Goal: Task Accomplishment & Management: Manage account settings

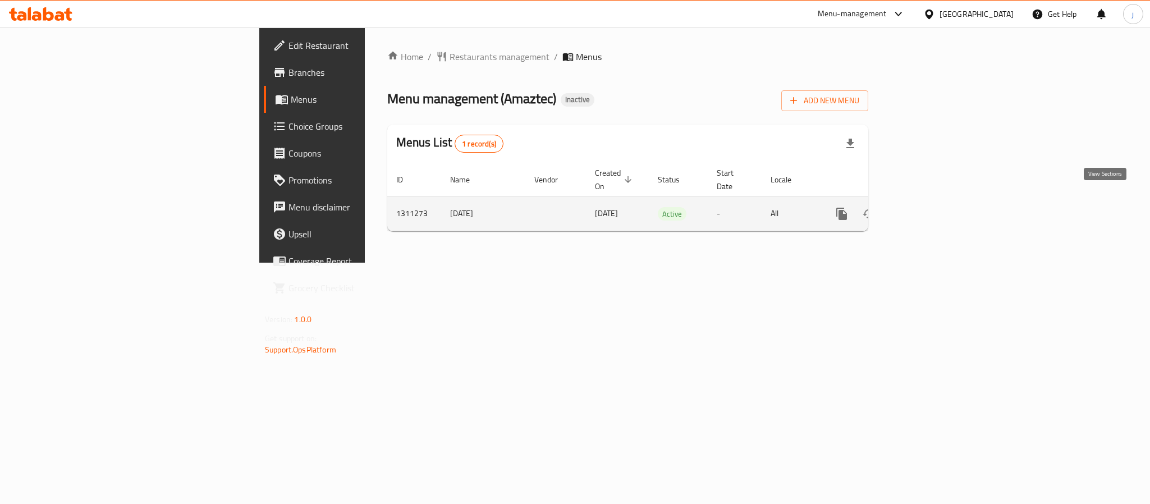
click at [928, 209] on icon "enhanced table" at bounding box center [923, 214] width 10 height 10
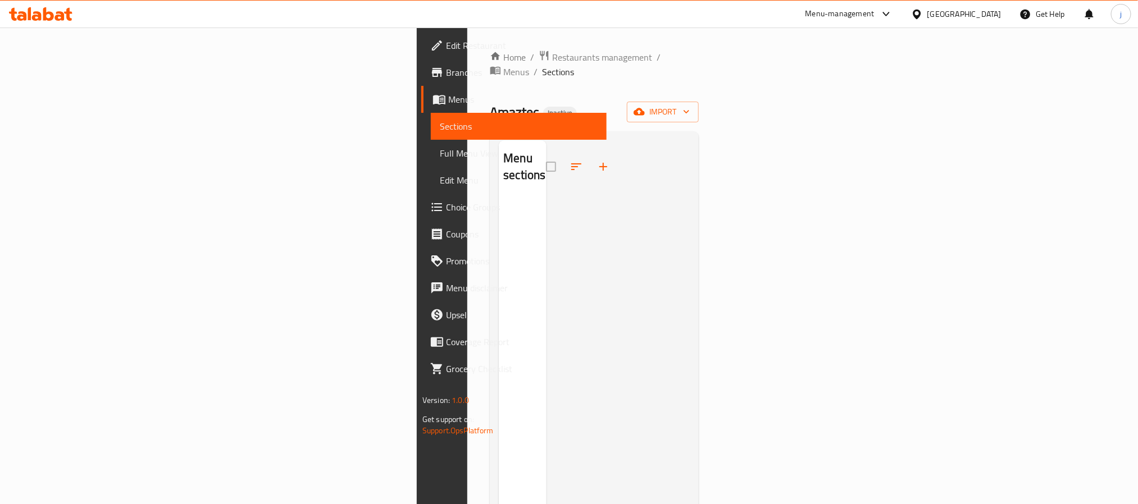
click at [448, 93] on span "Menus" at bounding box center [522, 99] width 149 height 13
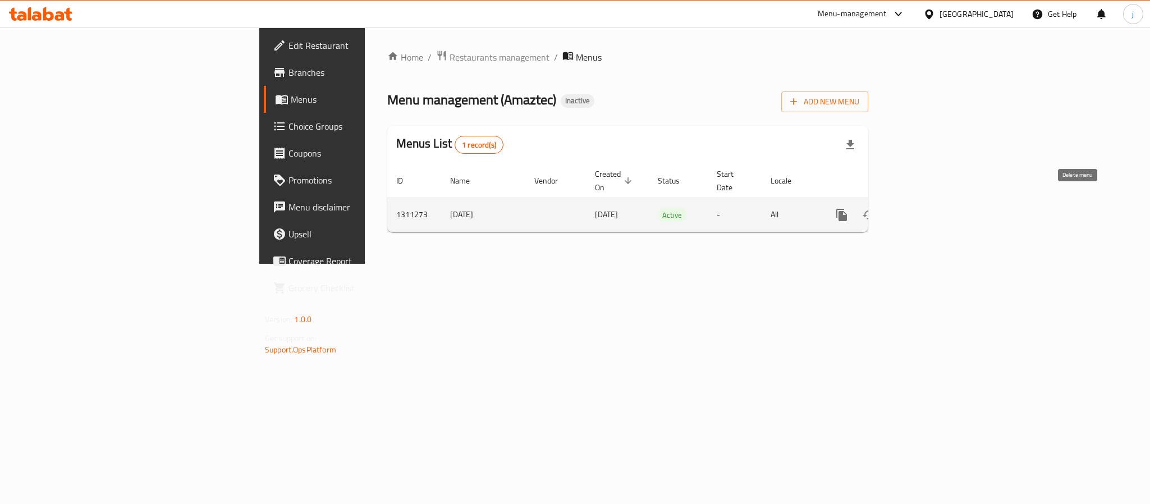
click at [910, 202] on button "enhanced table" at bounding box center [896, 215] width 27 height 27
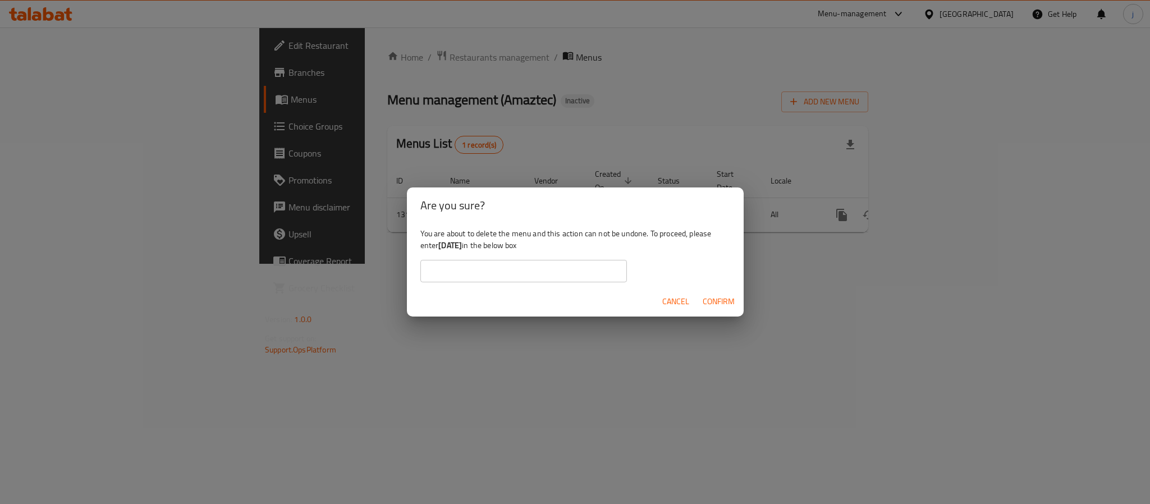
click at [477, 253] on div "You are about to delete the menu and this action can not be undone. To proceed,…" at bounding box center [575, 254] width 337 height 63
drag, startPoint x: 478, startPoint y: 246, endPoint x: 437, endPoint y: 243, distance: 41.7
click at [438, 245] on div "You are about to delete the menu and this action can not be undone. To proceed,…" at bounding box center [575, 254] width 337 height 63
copy div "[DATE]"
click at [502, 278] on input "text" at bounding box center [524, 271] width 207 height 22
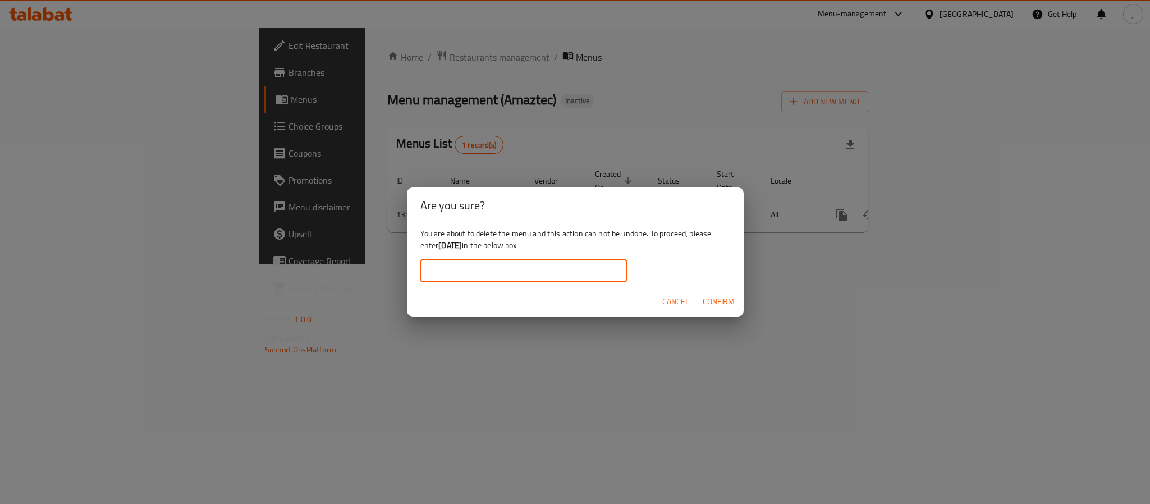
paste input "[DATE]"
click at [433, 267] on input "[DATE]" at bounding box center [524, 271] width 207 height 22
type input "[DATE]"
click at [718, 300] on span "Confirm" at bounding box center [719, 302] width 32 height 14
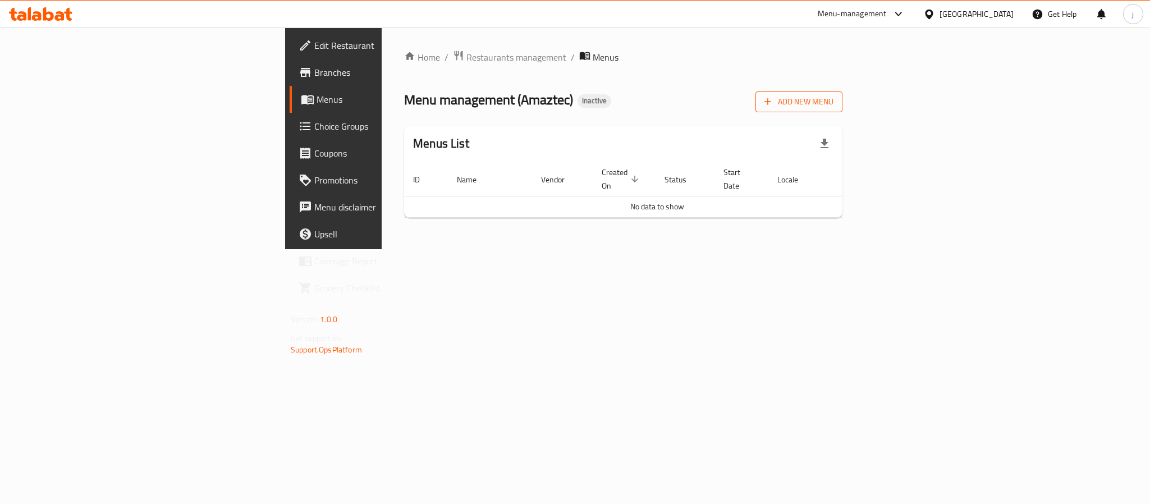
click at [834, 102] on span "Add New Menu" at bounding box center [799, 102] width 69 height 14
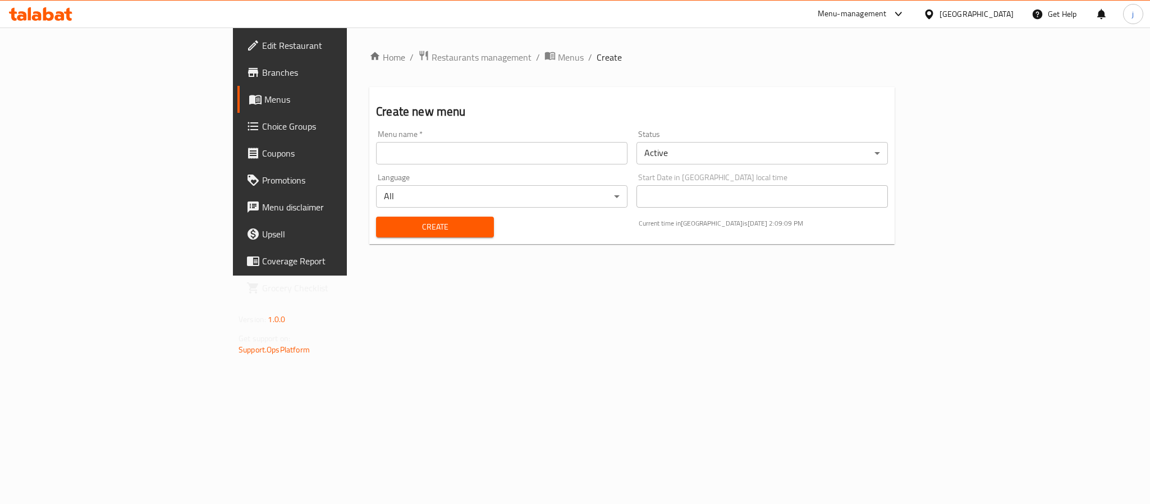
click at [462, 159] on input "text" at bounding box center [502, 153] width 252 height 22
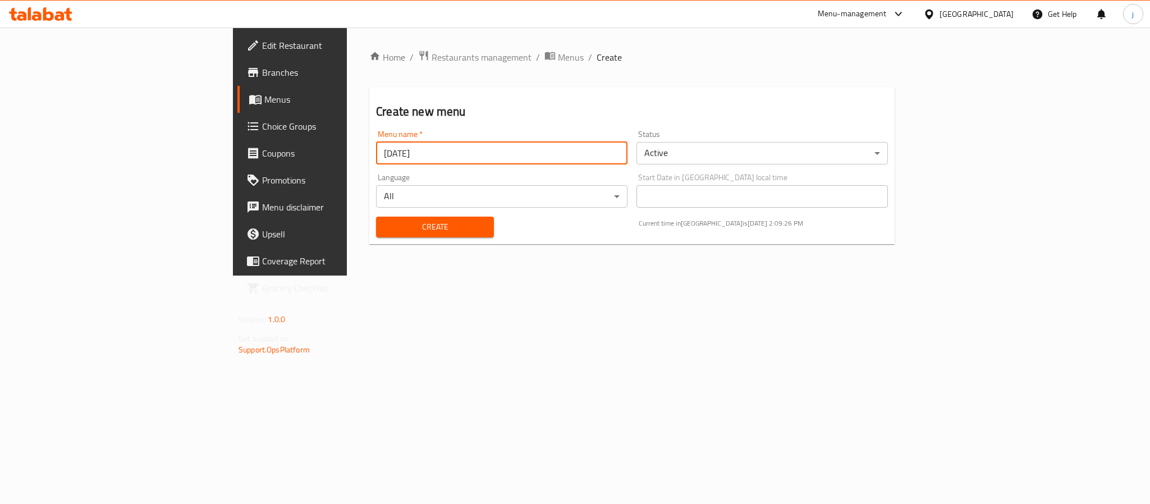
type input "[DATE]"
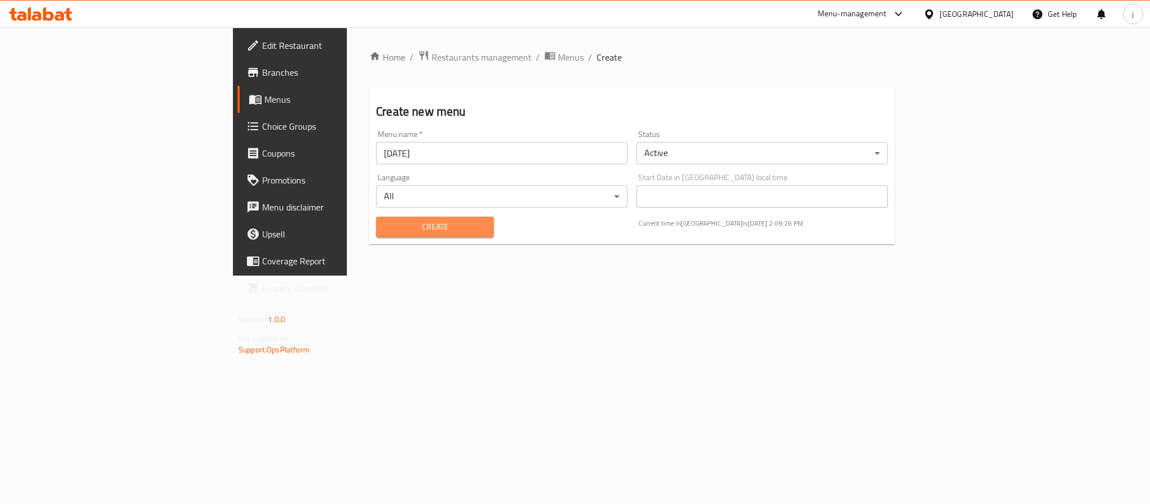
click at [385, 231] on span "Create" at bounding box center [435, 227] width 100 height 14
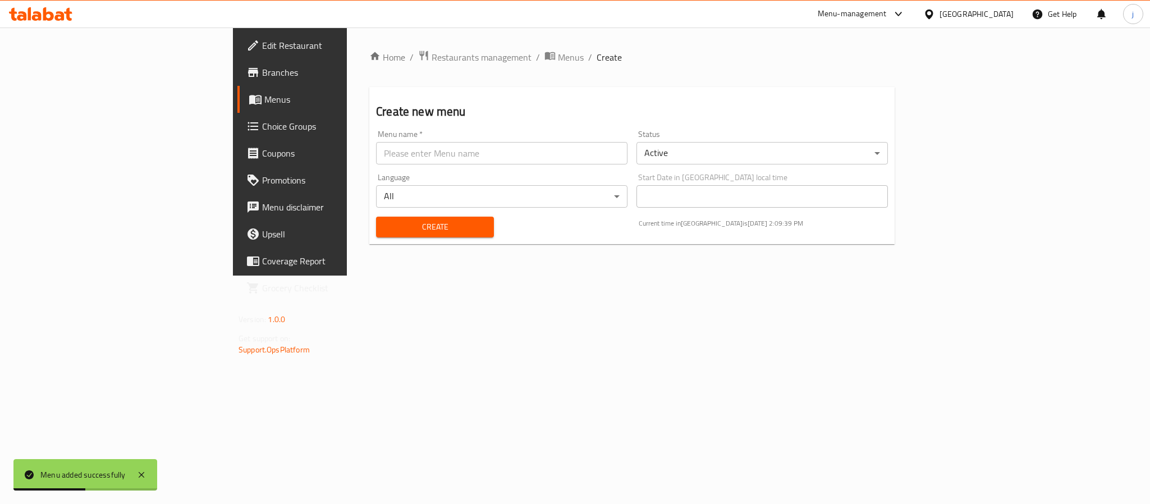
drag, startPoint x: 89, startPoint y: 108, endPoint x: 72, endPoint y: 106, distance: 16.9
click at [238, 108] on link "Menus" at bounding box center [332, 99] width 188 height 27
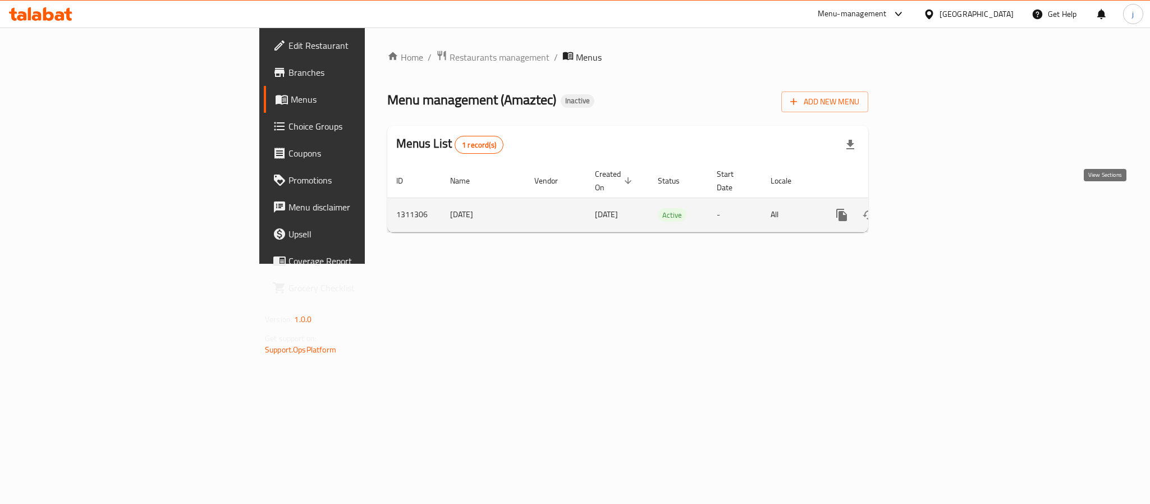
click at [930, 208] on icon "enhanced table" at bounding box center [922, 214] width 13 height 13
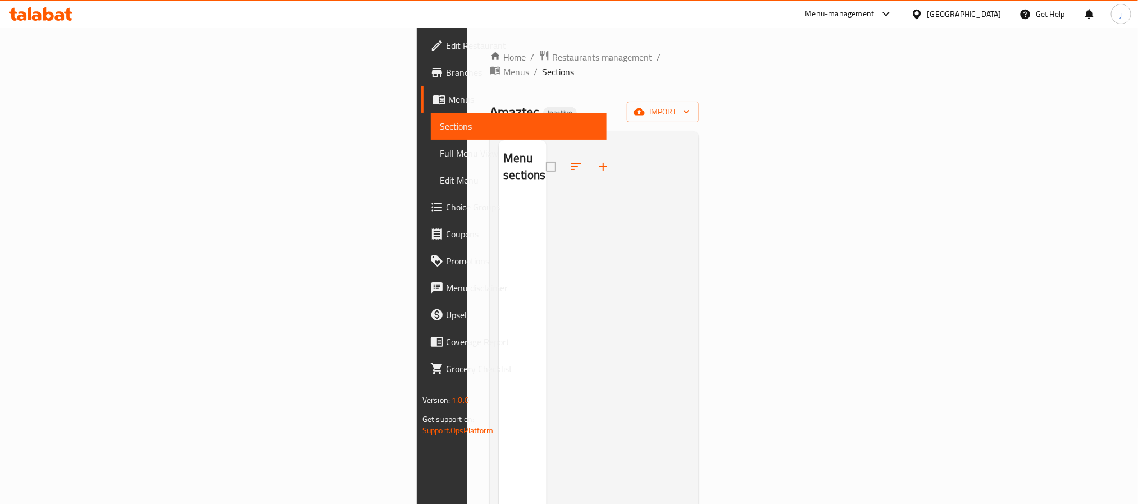
click at [448, 95] on span "Menus" at bounding box center [522, 99] width 149 height 13
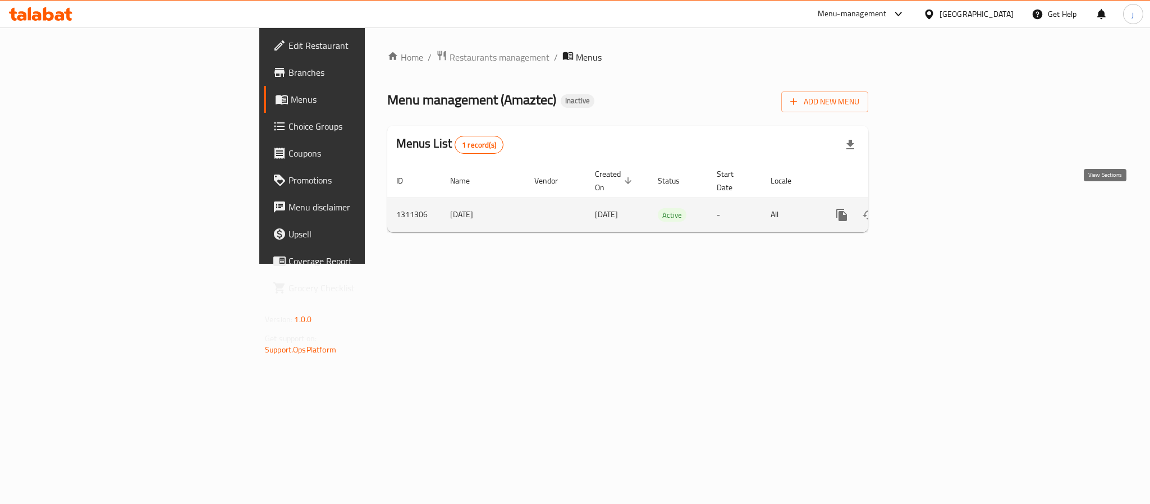
click at [930, 208] on icon "enhanced table" at bounding box center [922, 214] width 13 height 13
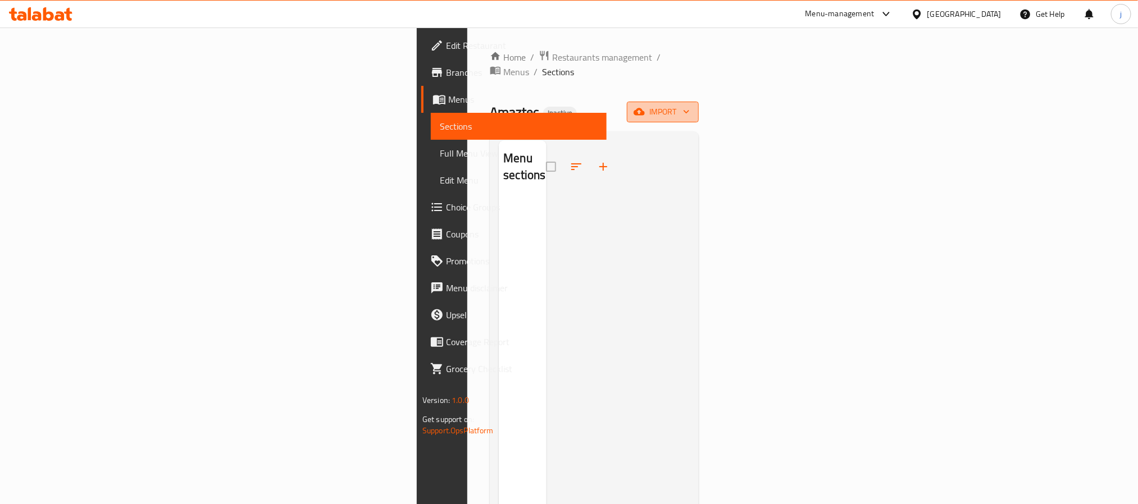
click at [690, 105] on span "import" at bounding box center [663, 112] width 54 height 14
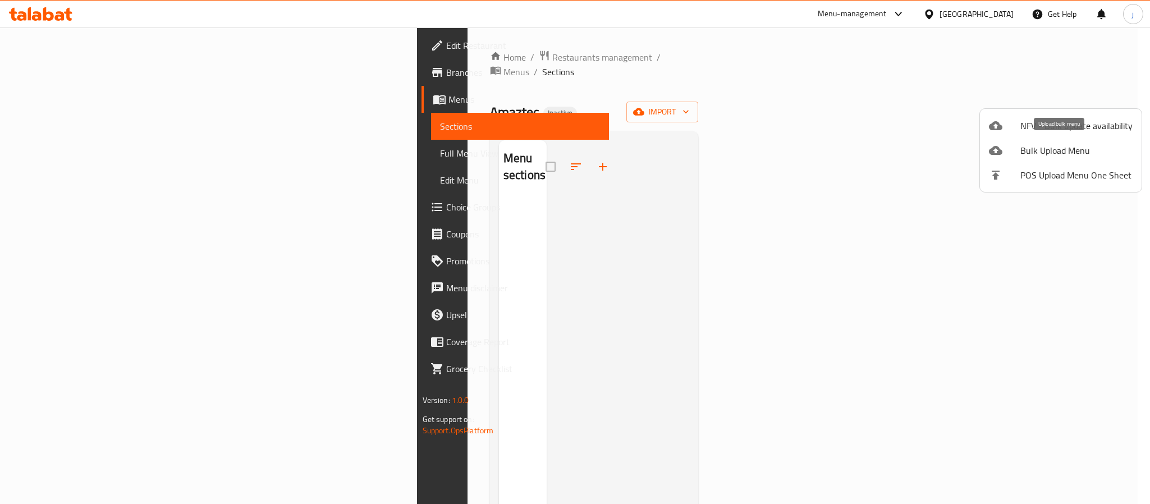
click at [1067, 145] on span "Bulk Upload Menu" at bounding box center [1077, 150] width 112 height 13
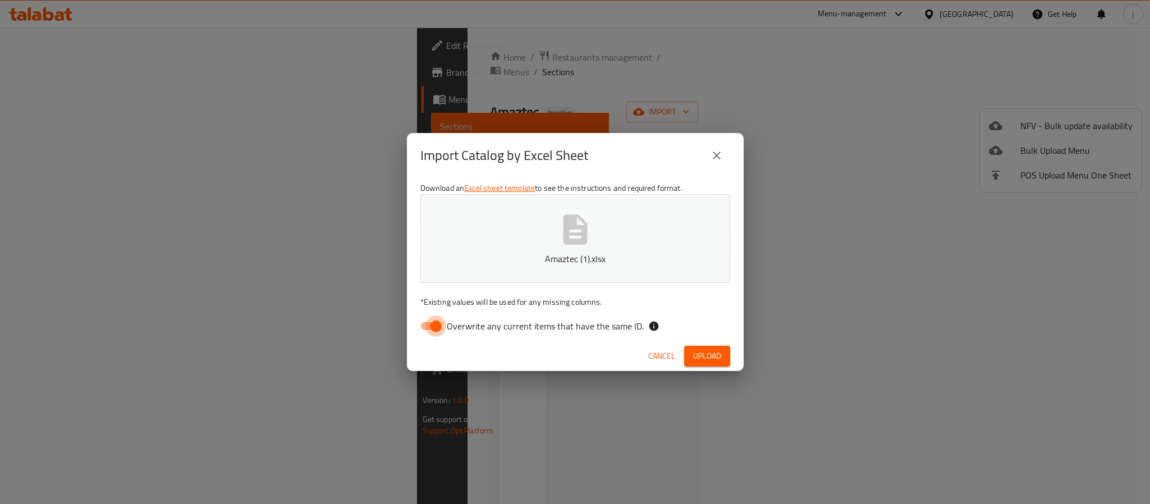
click at [425, 329] on input "Overwrite any current items that have the same ID." at bounding box center [436, 326] width 64 height 21
checkbox input "false"
click at [519, 266] on button "Amaztec (1).xlsx" at bounding box center [576, 238] width 310 height 89
click at [723, 354] on button "Upload" at bounding box center [707, 356] width 46 height 21
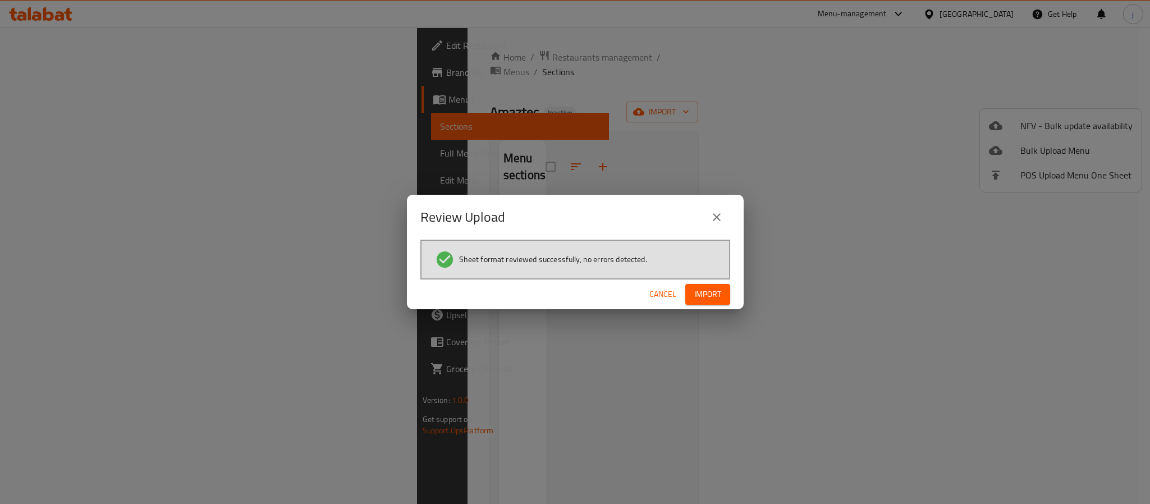
click at [709, 295] on span "Import" at bounding box center [708, 294] width 27 height 14
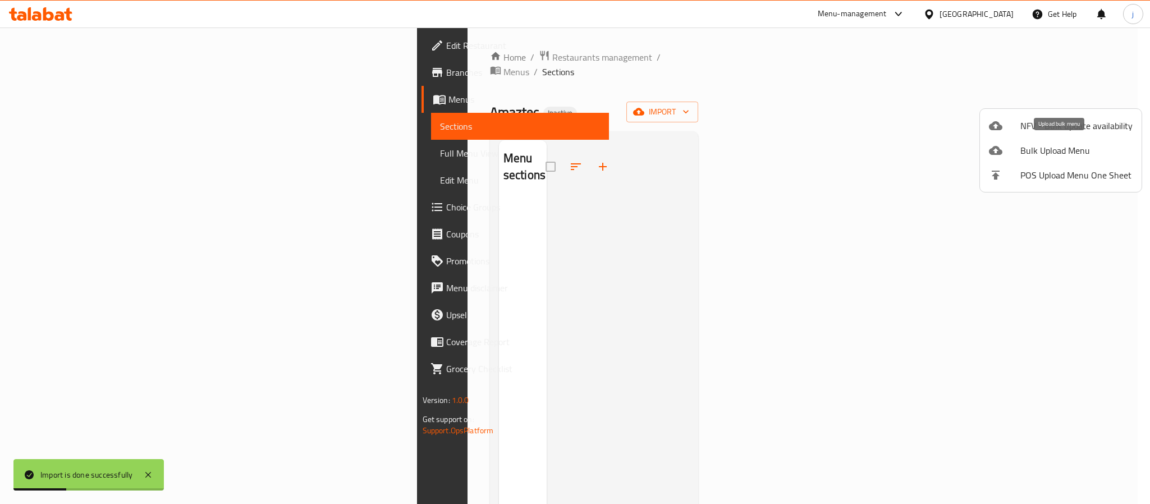
click at [1055, 147] on span "Bulk Upload Menu" at bounding box center [1077, 150] width 112 height 13
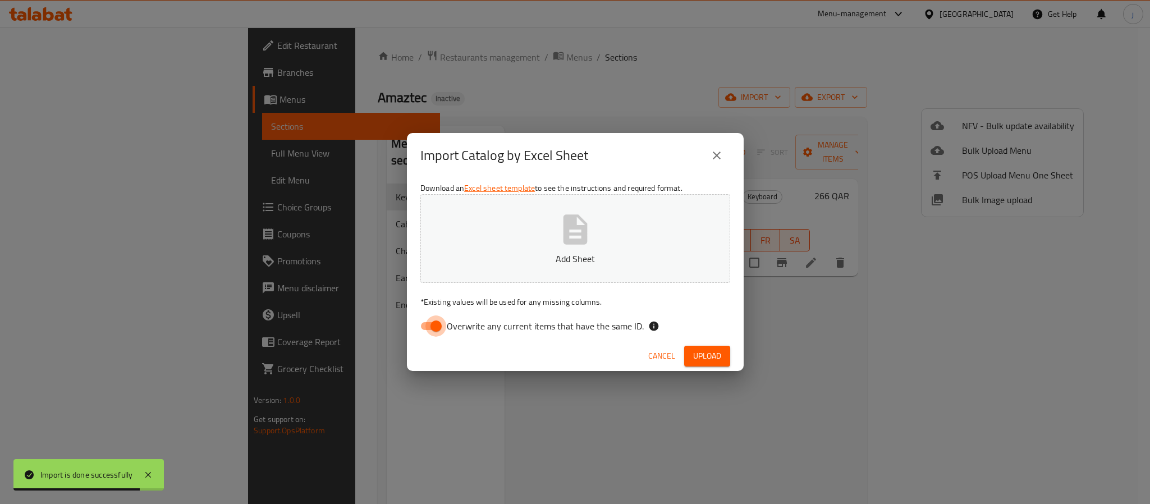
click at [436, 328] on input "Overwrite any current items that have the same ID." at bounding box center [436, 326] width 64 height 21
checkbox input "false"
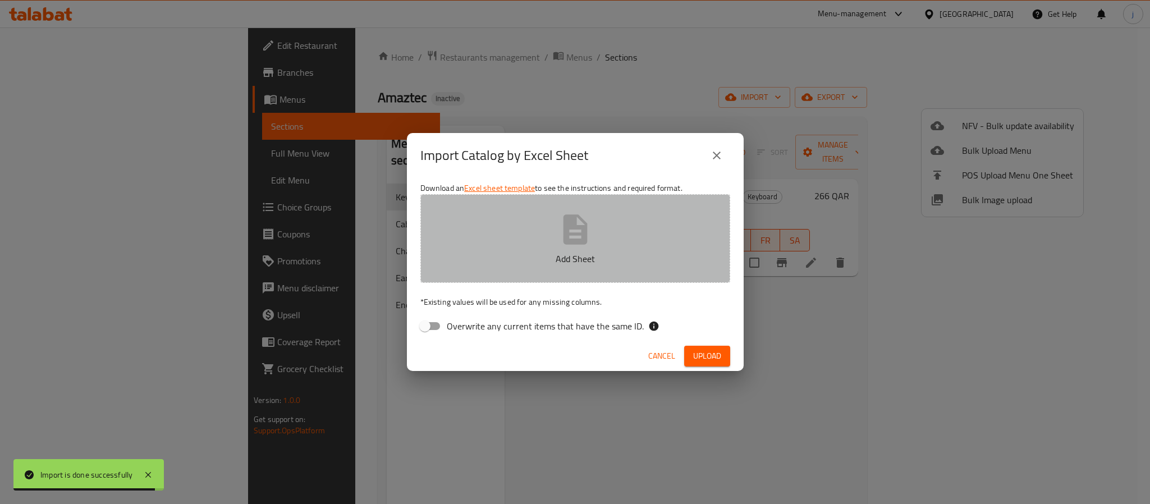
click at [579, 252] on p "Add Sheet" at bounding box center [575, 258] width 275 height 13
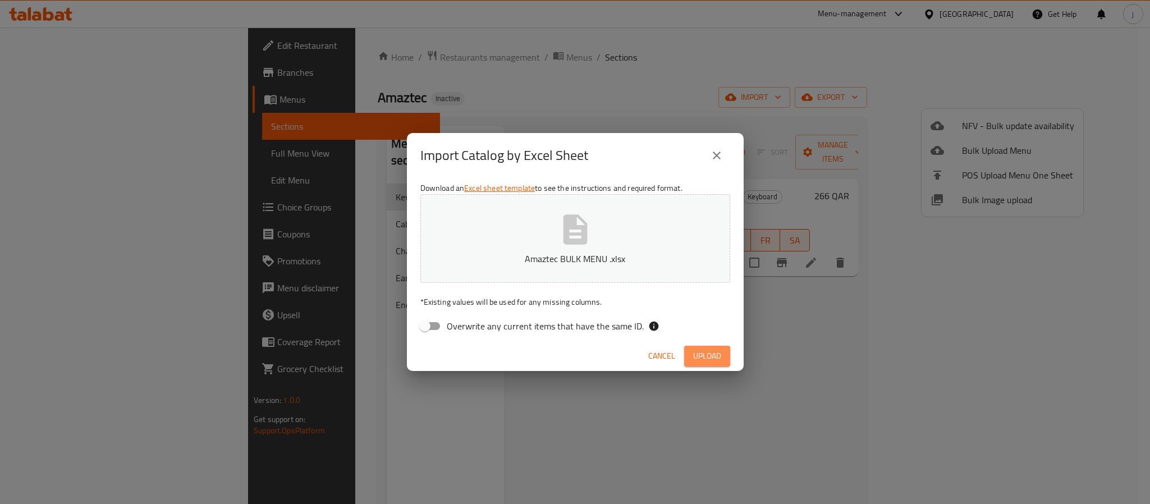
click at [720, 352] on span "Upload" at bounding box center [707, 356] width 28 height 14
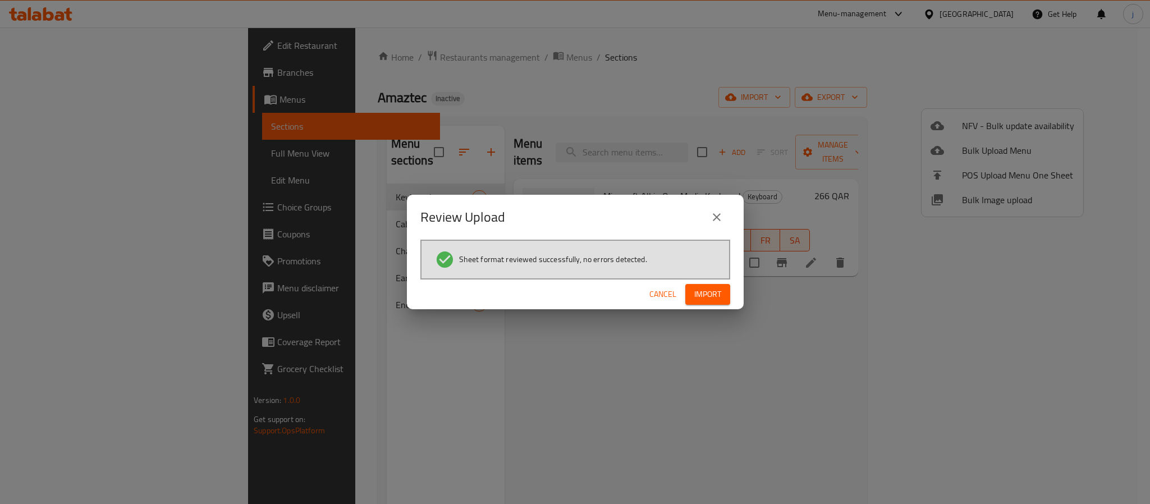
click at [705, 295] on span "Import" at bounding box center [708, 294] width 27 height 14
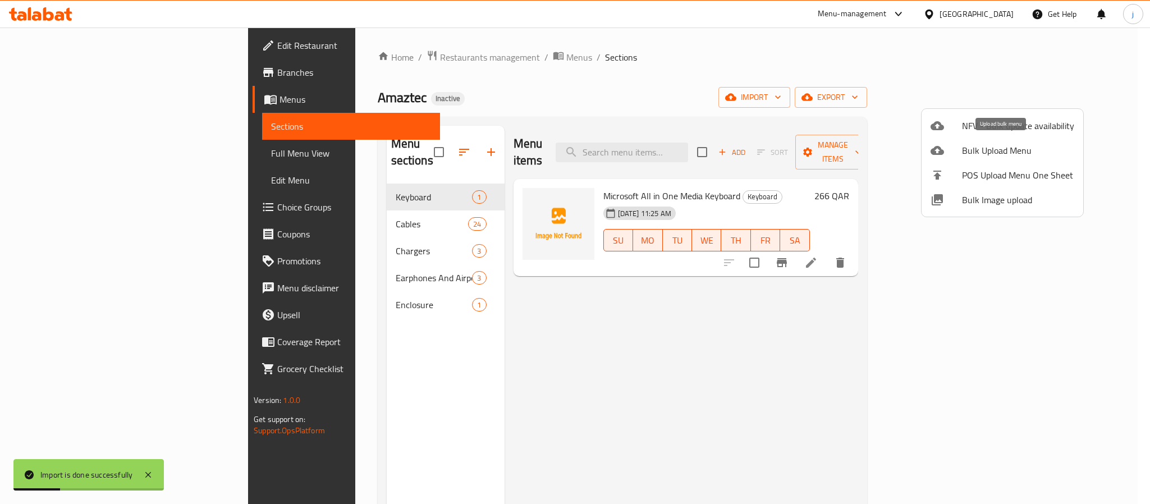
click at [1030, 152] on span "Bulk Upload Menu" at bounding box center [1018, 150] width 112 height 13
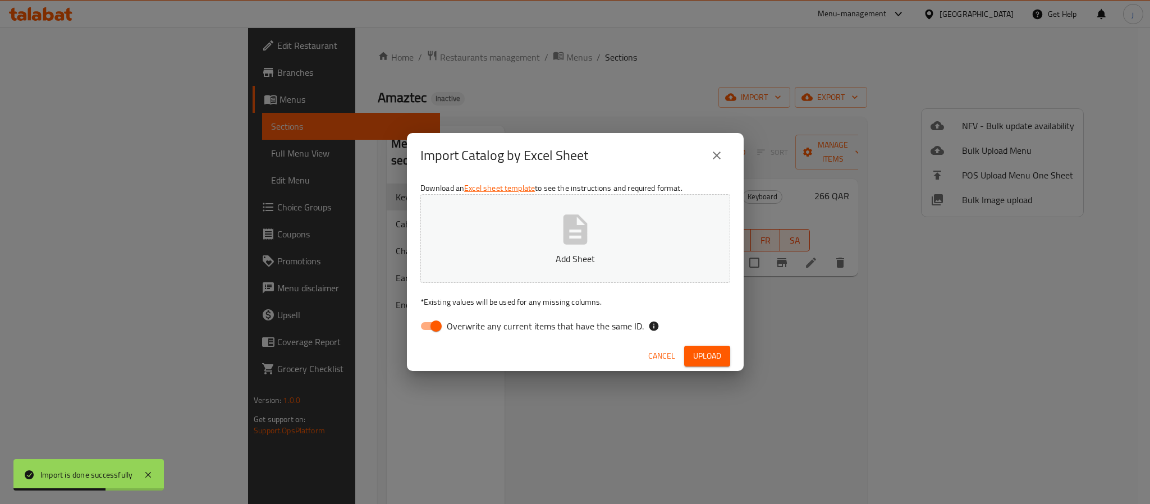
click at [431, 331] on input "Overwrite any current items that have the same ID." at bounding box center [436, 326] width 64 height 21
checkbox input "false"
click at [494, 283] on div "Download an Excel sheet template to see the instructions and required format. A…" at bounding box center [575, 259] width 337 height 163
click at [521, 253] on p "Add Sheet" at bounding box center [575, 258] width 275 height 13
click at [713, 355] on span "Upload" at bounding box center [707, 356] width 28 height 14
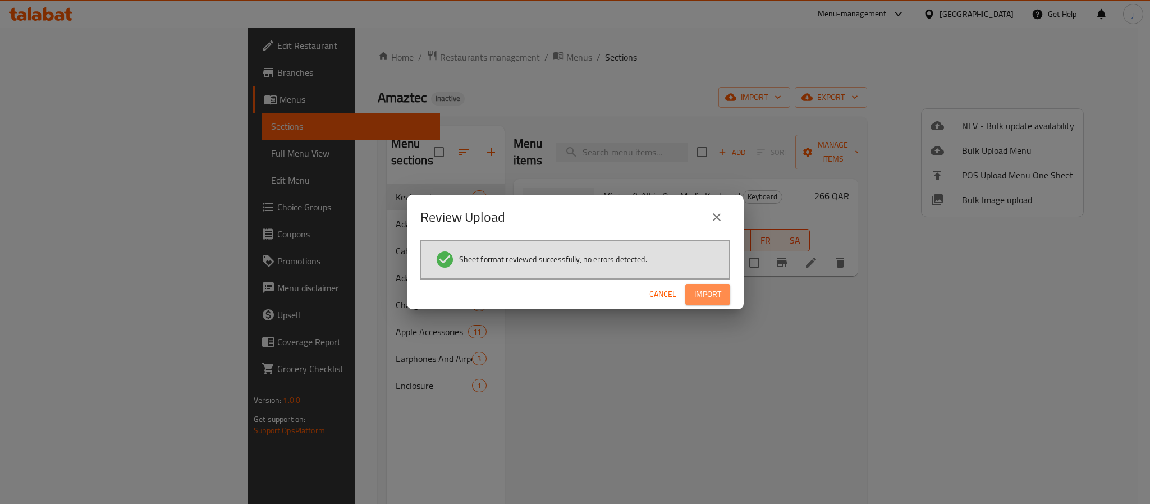
click at [718, 296] on span "Import" at bounding box center [708, 294] width 27 height 14
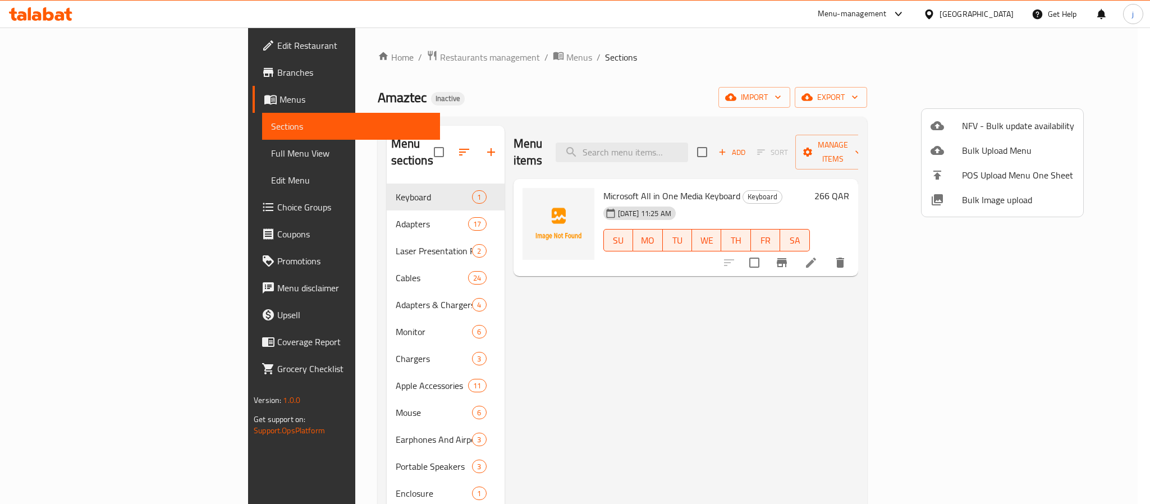
click at [643, 339] on div at bounding box center [575, 252] width 1150 height 504
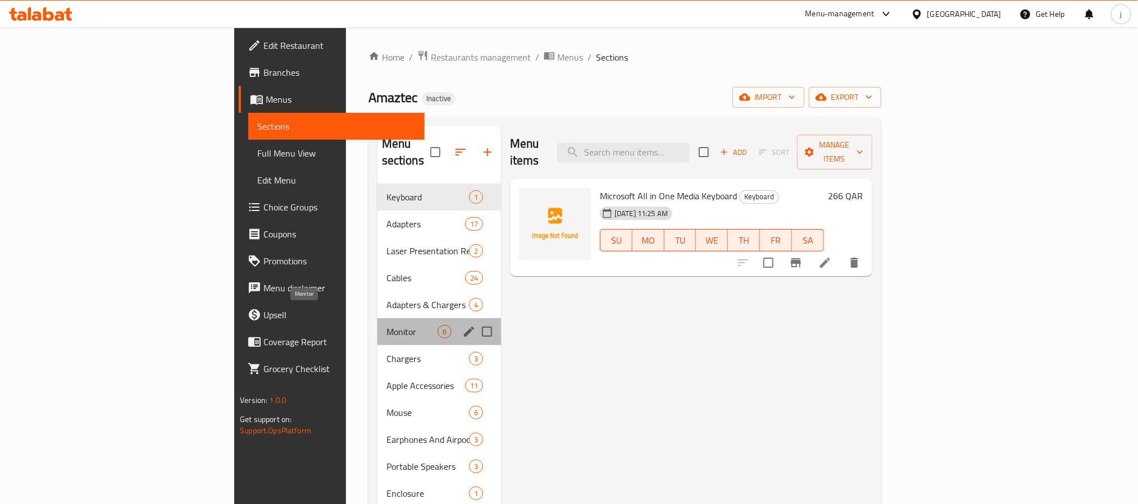
click at [386, 325] on span "Monitor" at bounding box center [411, 331] width 51 height 13
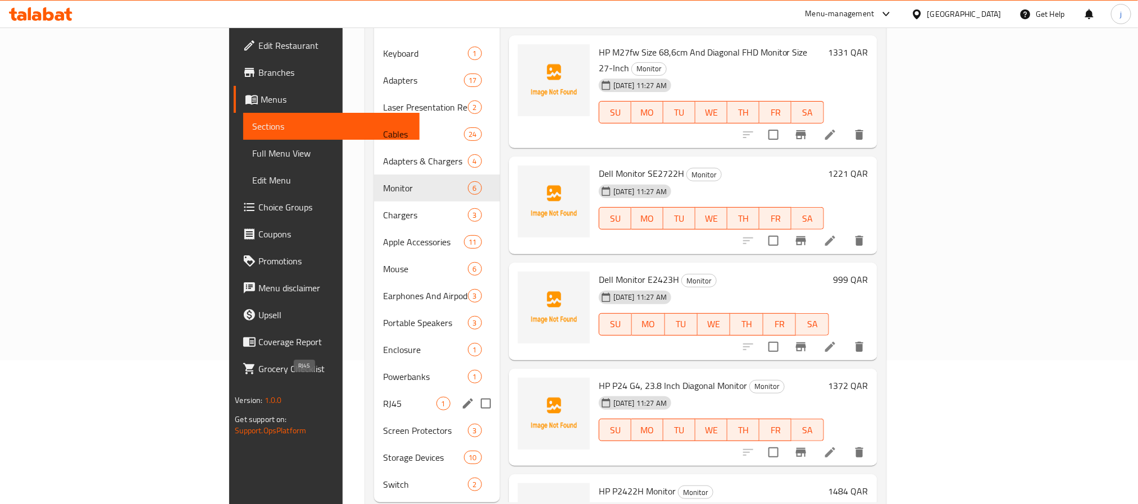
scroll to position [157, 0]
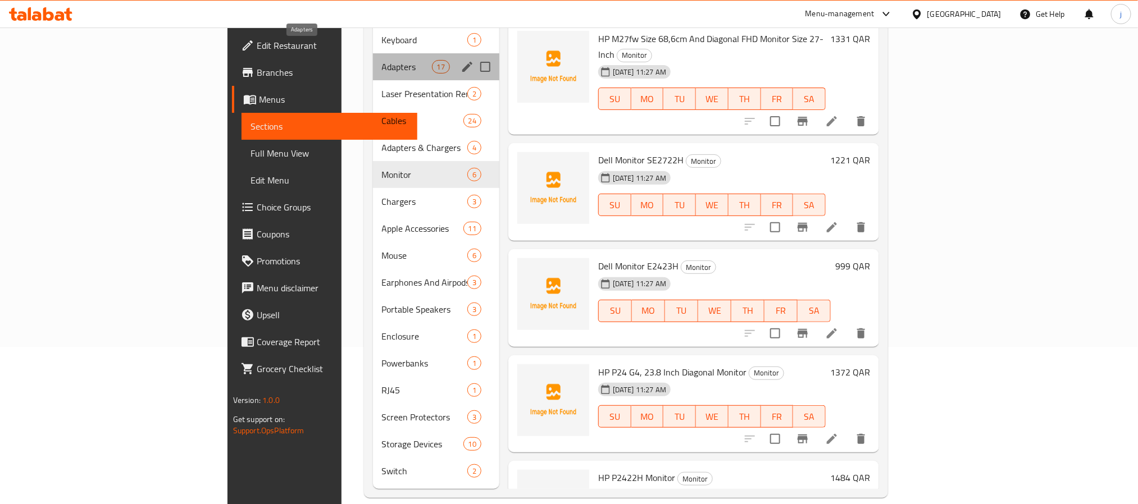
click at [382, 60] on span "Adapters" at bounding box center [407, 66] width 50 height 13
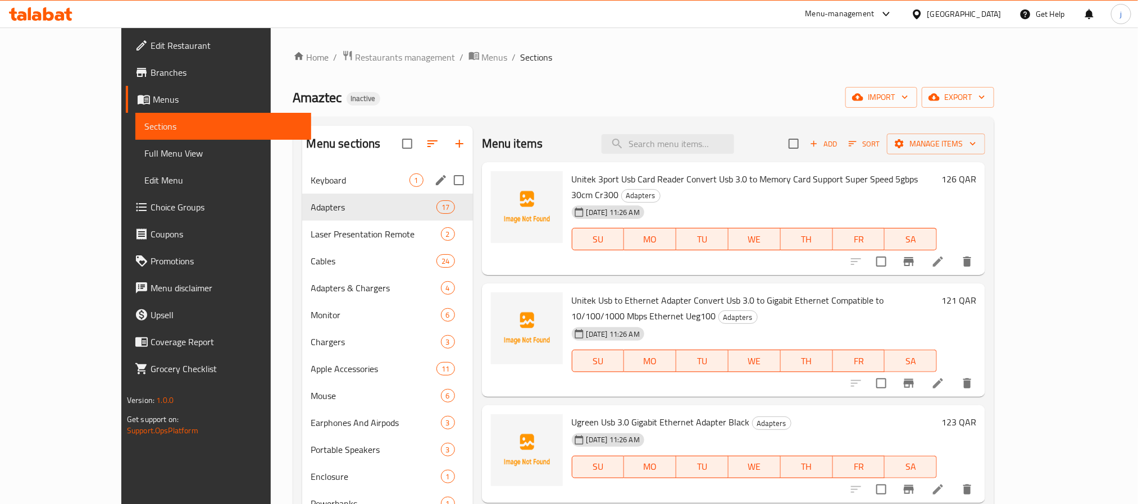
drag, startPoint x: 310, startPoint y: 188, endPoint x: 291, endPoint y: 226, distance: 42.4
click at [310, 187] on div "Keyboard 1" at bounding box center [387, 180] width 171 height 27
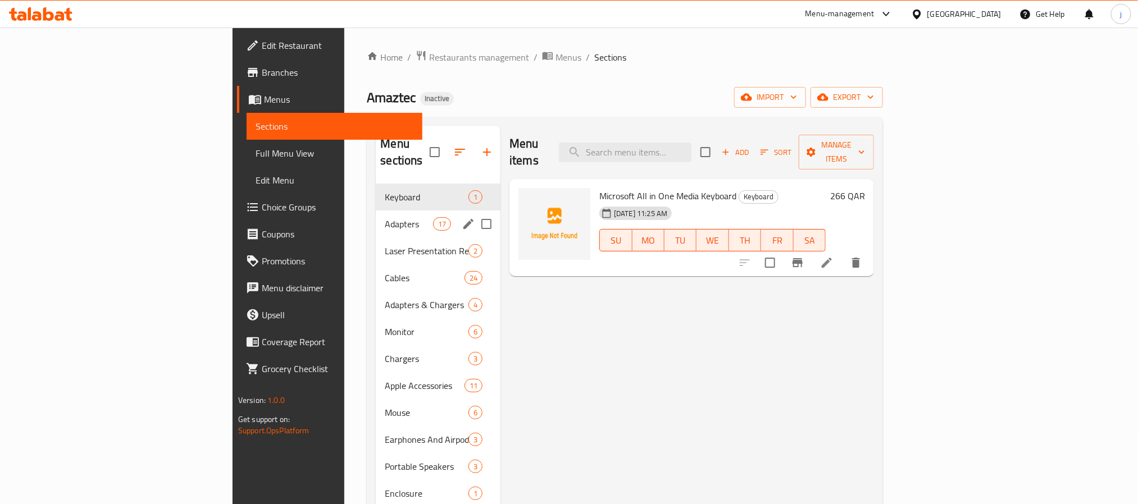
click at [376, 216] on div "Adapters 17" at bounding box center [438, 224] width 125 height 27
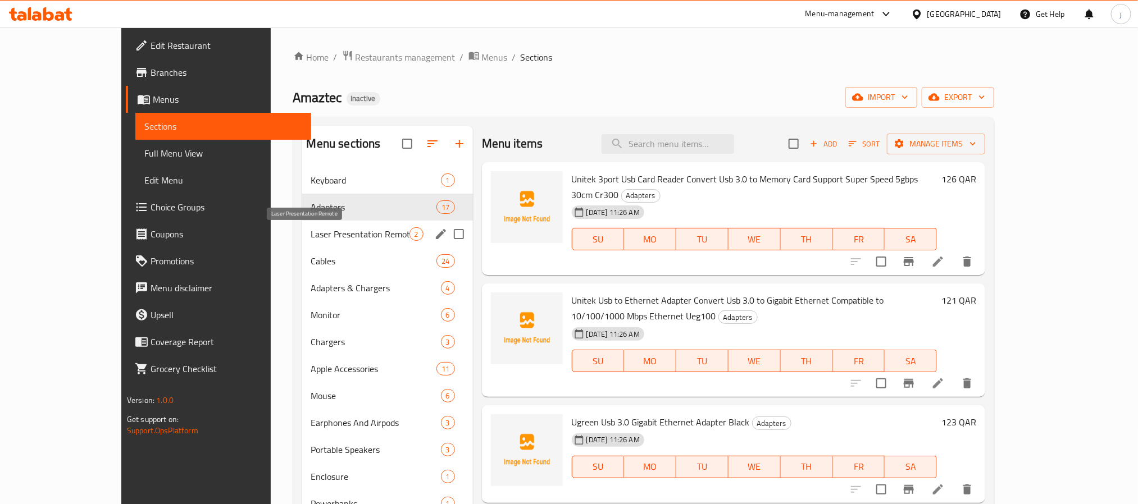
click at [311, 231] on span "Laser Presentation Remote" at bounding box center [360, 233] width 98 height 13
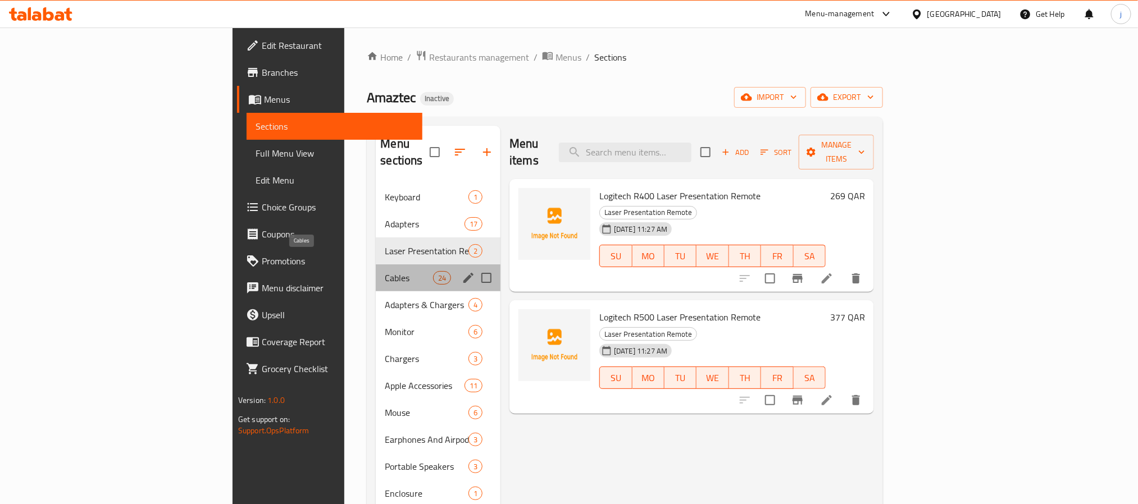
click at [385, 271] on span "Cables" at bounding box center [409, 277] width 48 height 13
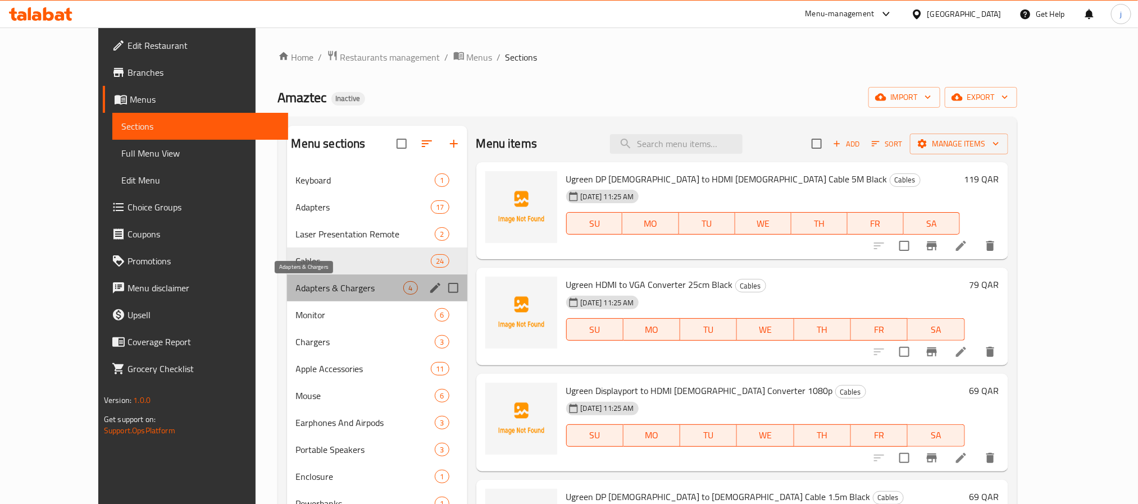
click at [296, 289] on span "Adapters & Chargers" at bounding box center [350, 287] width 108 height 13
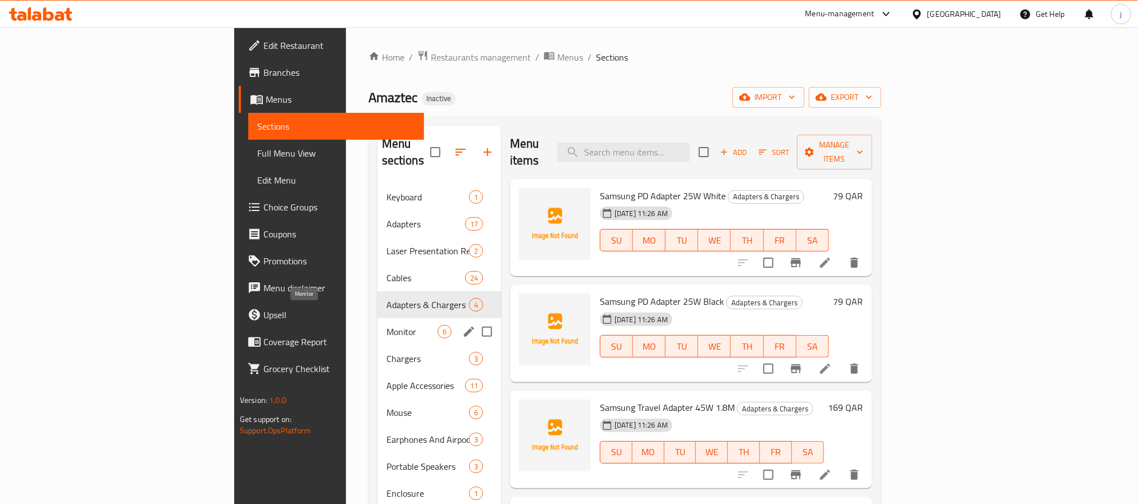
drag, startPoint x: 251, startPoint y: 310, endPoint x: 257, endPoint y: 336, distance: 26.4
click at [386, 325] on span "Monitor" at bounding box center [411, 331] width 51 height 13
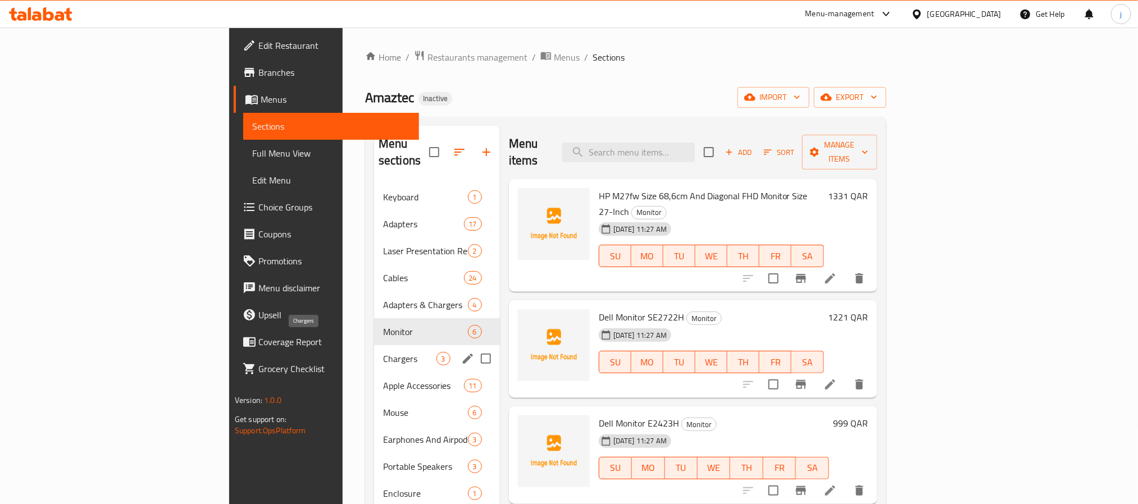
click at [383, 352] on span "Chargers" at bounding box center [409, 358] width 53 height 13
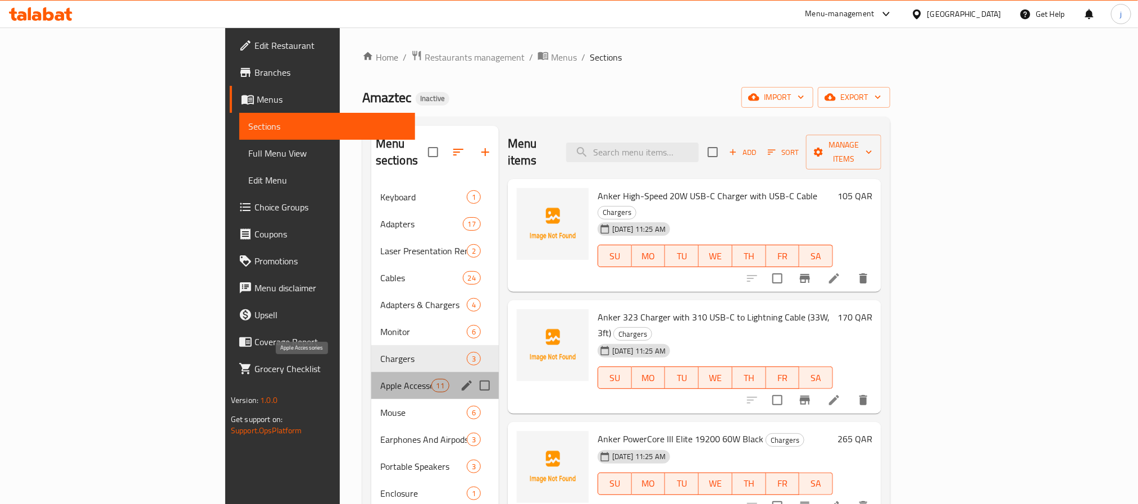
click at [380, 379] on span "Apple Accessories" at bounding box center [405, 385] width 51 height 13
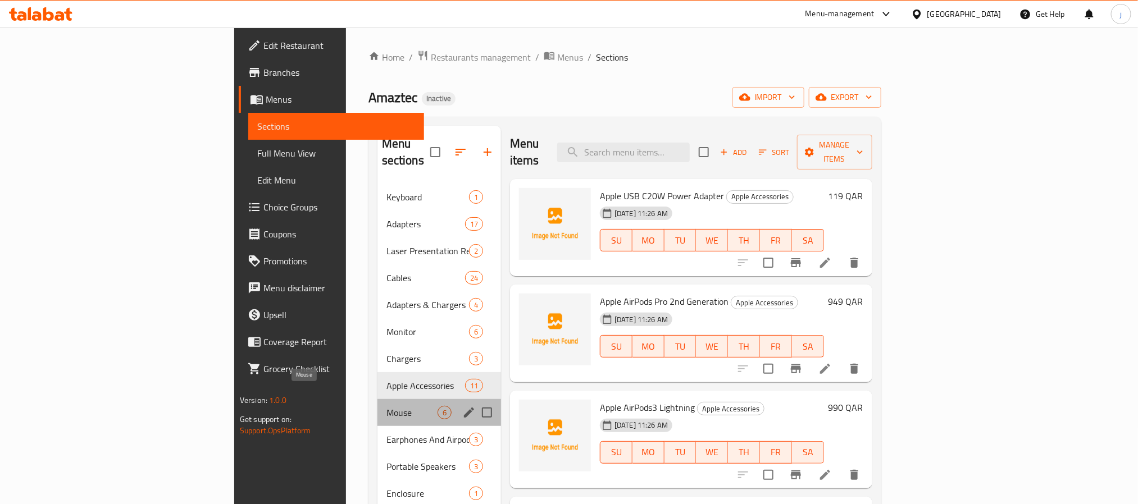
click at [386, 406] on span "Mouse" at bounding box center [411, 412] width 51 height 13
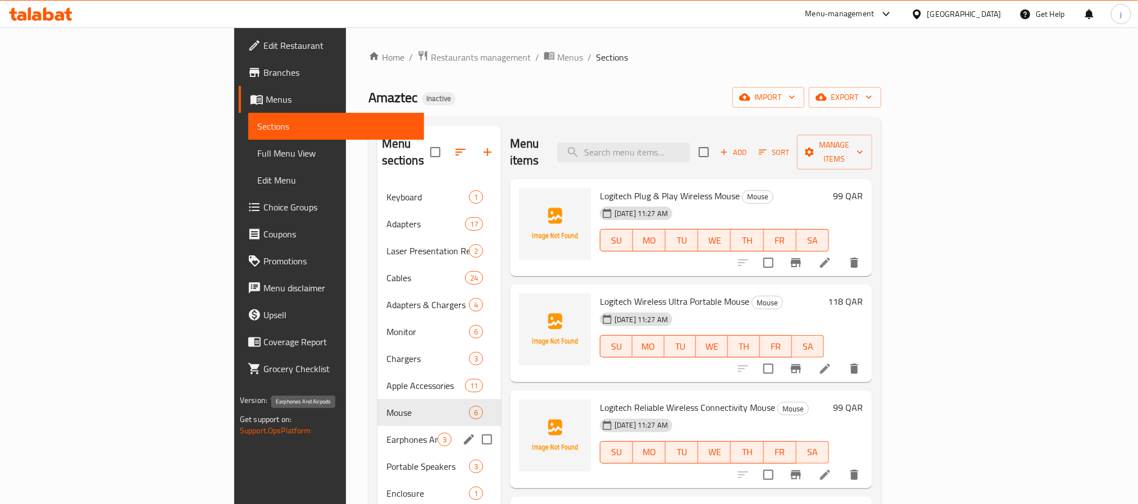
click at [386, 433] on span "Earphones And Airpods" at bounding box center [411, 439] width 51 height 13
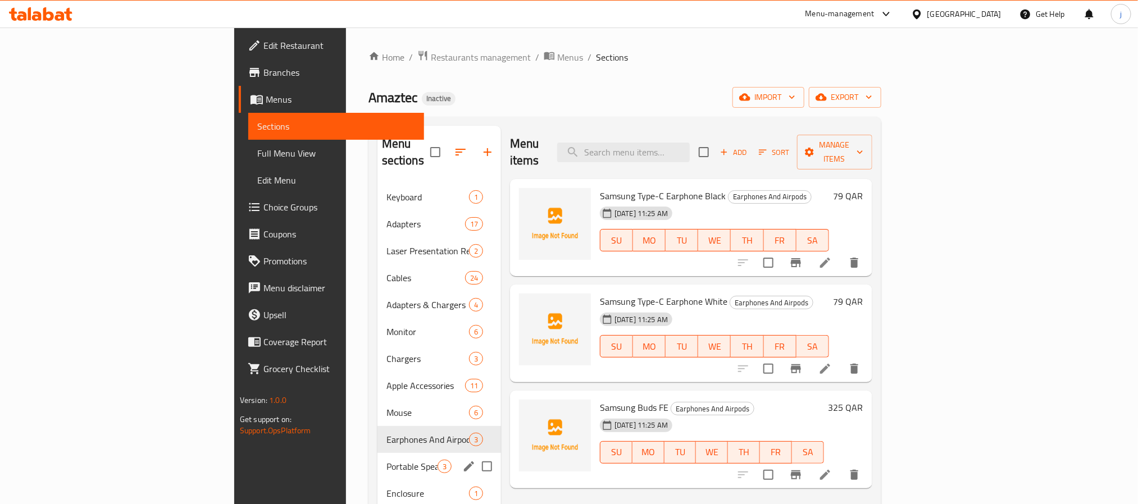
click at [377, 453] on div "Portable Speakers 3" at bounding box center [439, 466] width 124 height 27
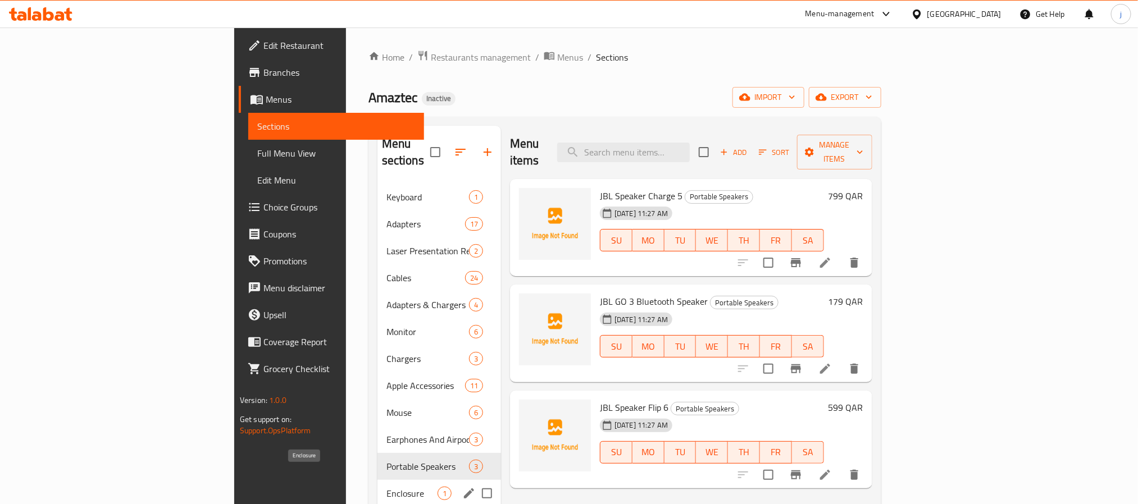
click at [386, 487] on span "Enclosure" at bounding box center [411, 493] width 51 height 13
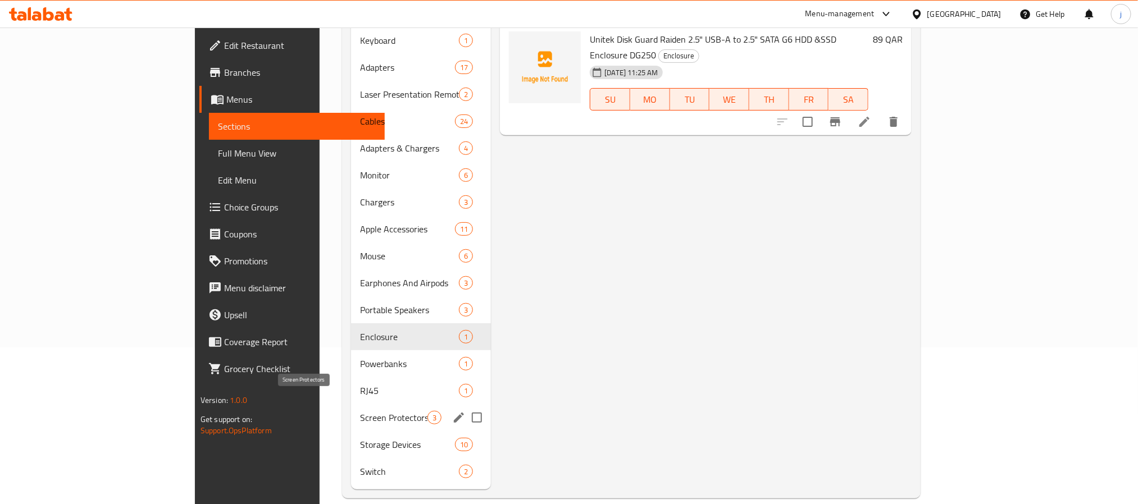
scroll to position [157, 0]
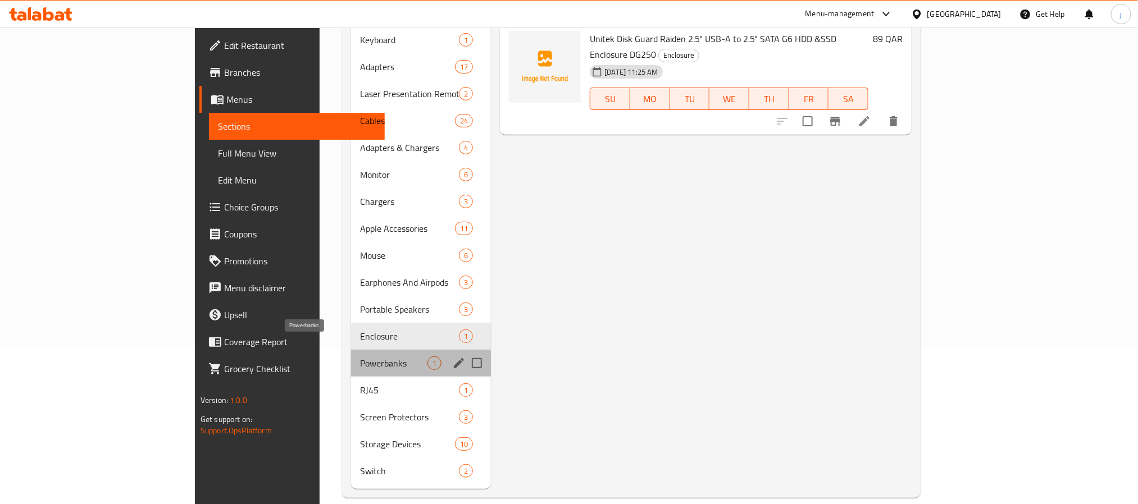
click at [360, 357] on span "Powerbanks" at bounding box center [393, 363] width 67 height 13
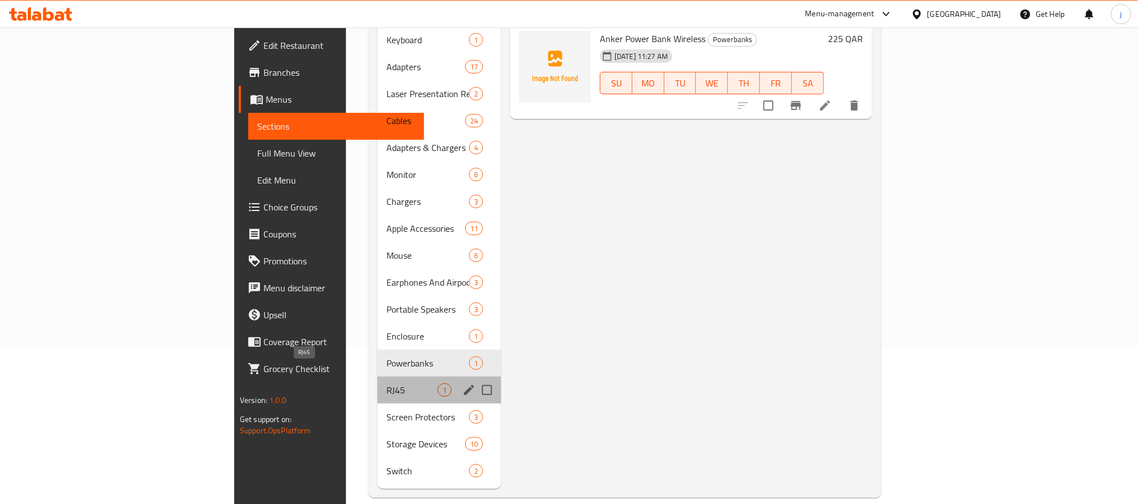
click at [386, 383] on span "RJ45" at bounding box center [411, 389] width 51 height 13
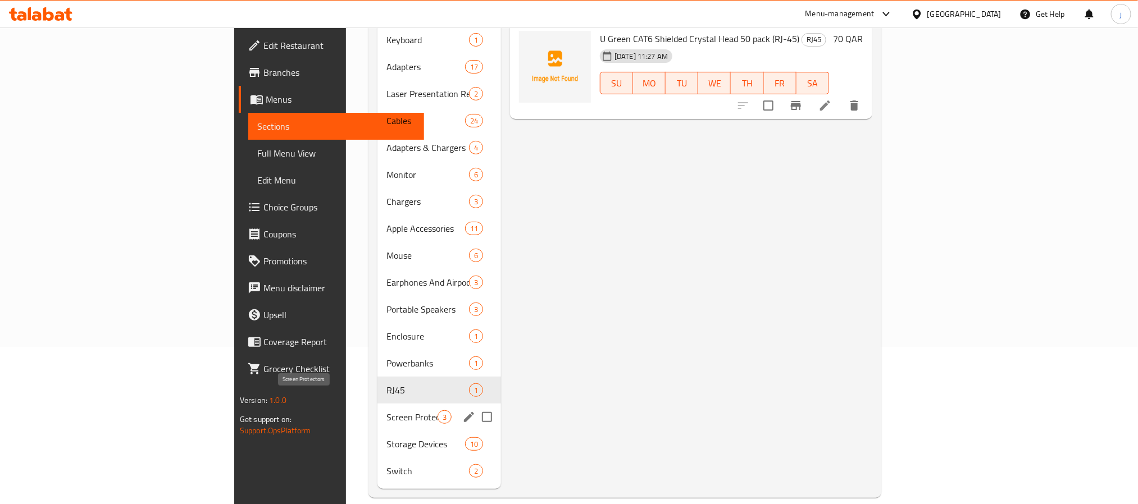
click at [386, 410] on span "Screen Protectors" at bounding box center [411, 416] width 51 height 13
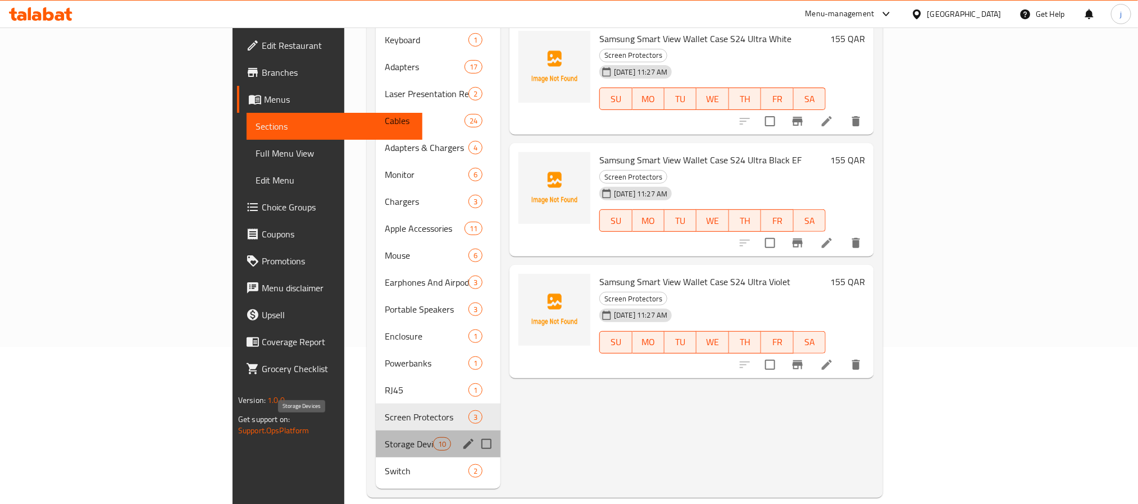
click at [385, 437] on span "Storage Devices" at bounding box center [409, 443] width 48 height 13
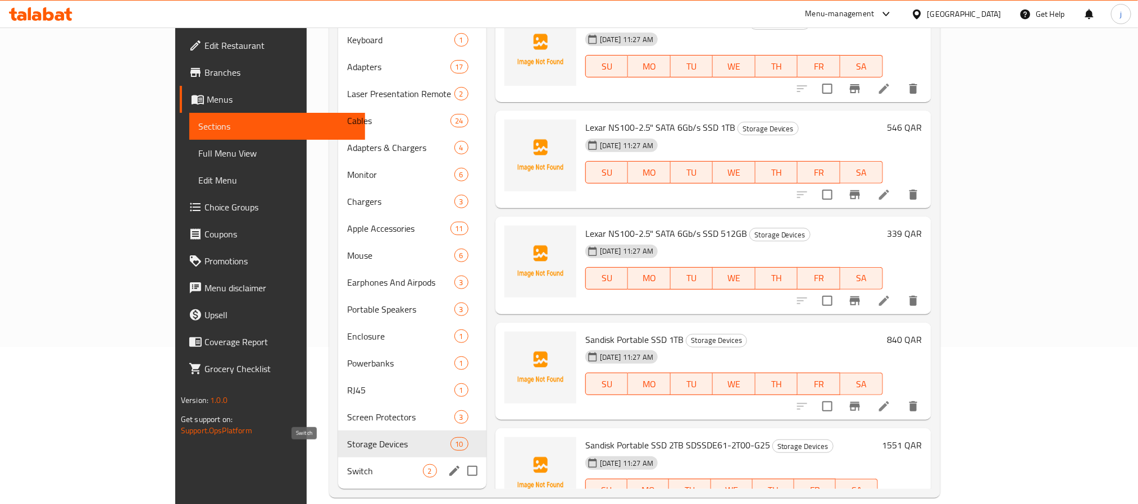
click at [347, 464] on span "Switch" at bounding box center [385, 470] width 76 height 13
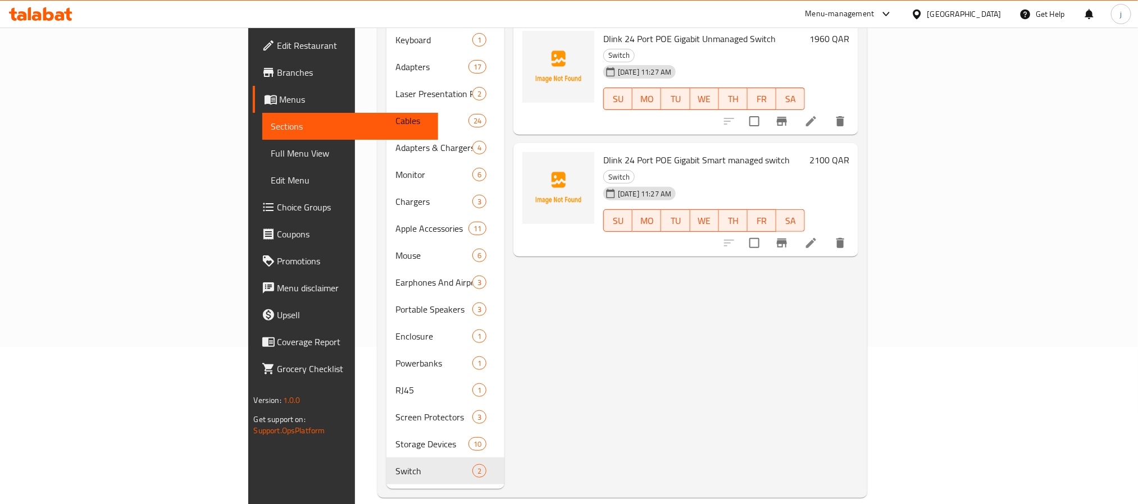
drag, startPoint x: 111, startPoint y: 147, endPoint x: 163, endPoint y: 211, distance: 82.6
click at [271, 147] on span "Full Menu View" at bounding box center [350, 153] width 158 height 13
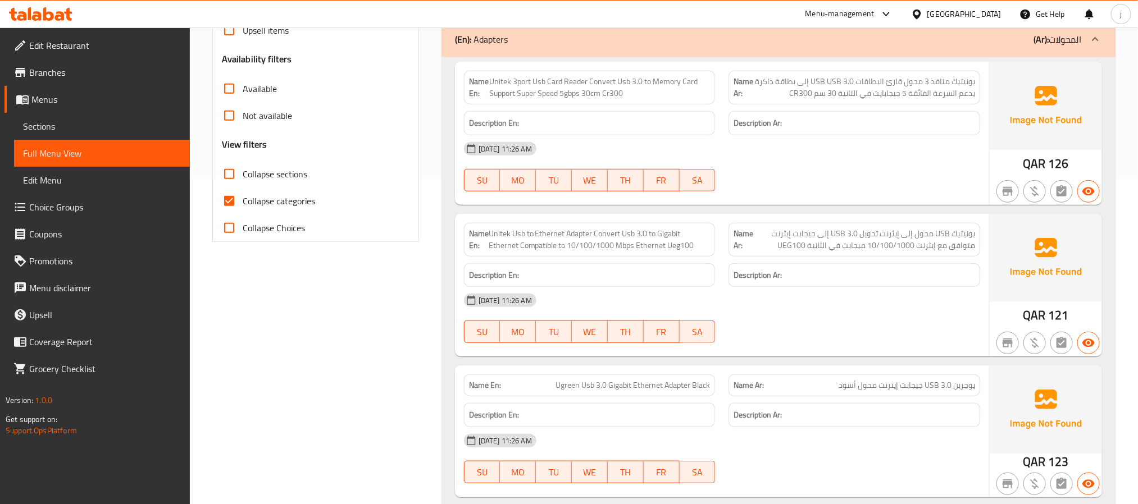
scroll to position [326, 0]
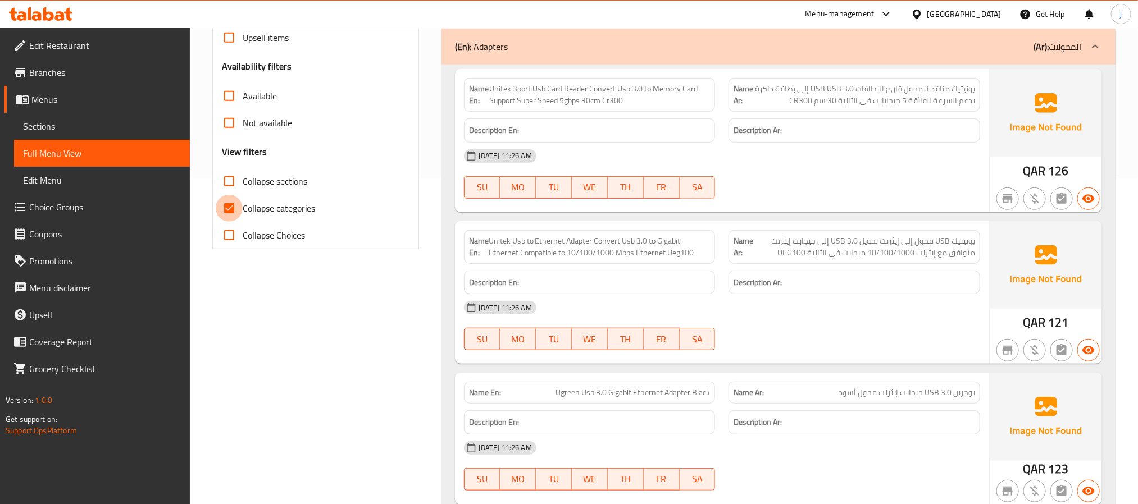
click at [229, 208] on input "Collapse categories" at bounding box center [229, 208] width 27 height 27
checkbox input "false"
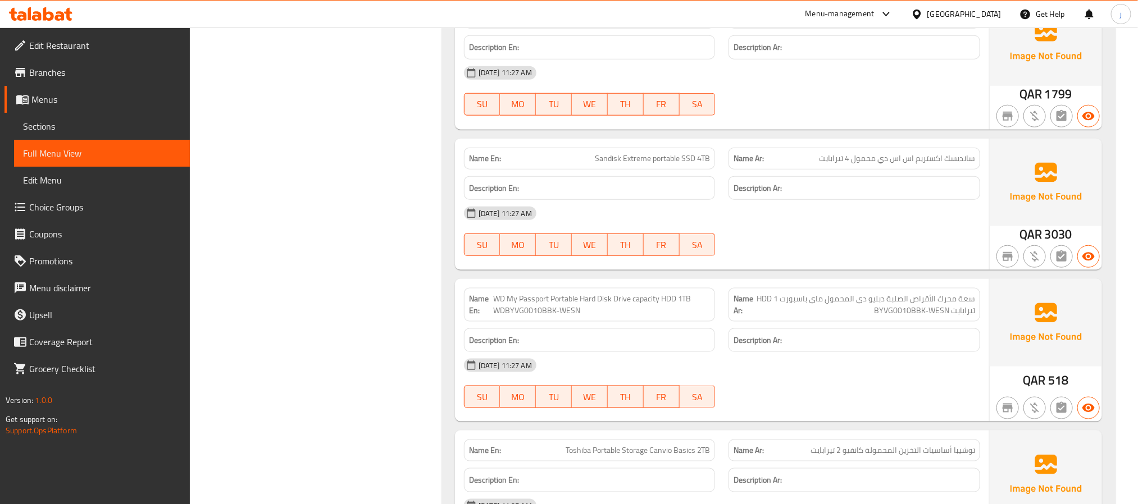
scroll to position [14242, 0]
